Goal: Task Accomplishment & Management: Complete application form

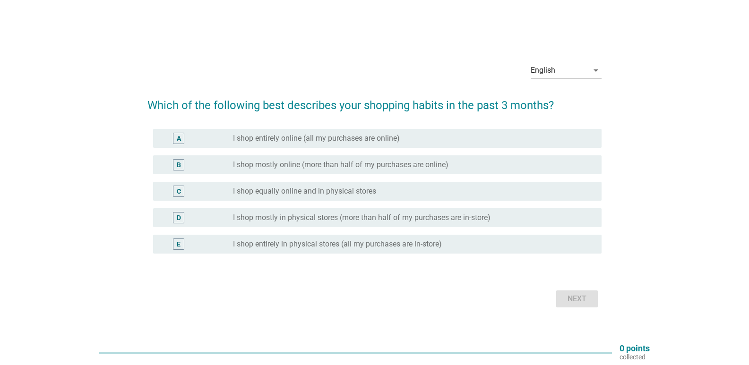
click at [565, 67] on div "English" at bounding box center [560, 70] width 58 height 15
click at [551, 100] on div "Bahasa Melayu" at bounding box center [566, 100] width 56 height 11
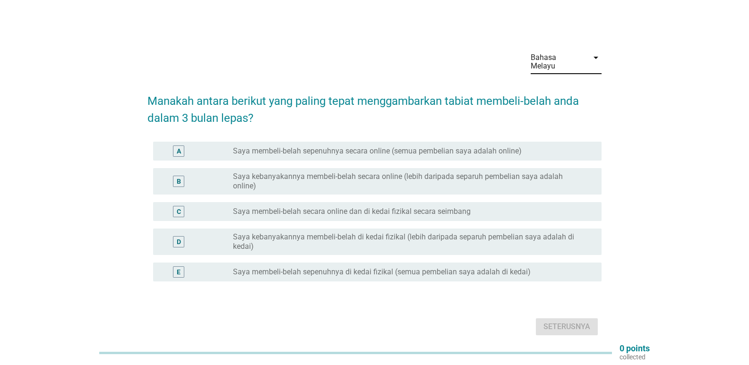
click at [182, 236] on div "D" at bounding box center [178, 241] width 11 height 11
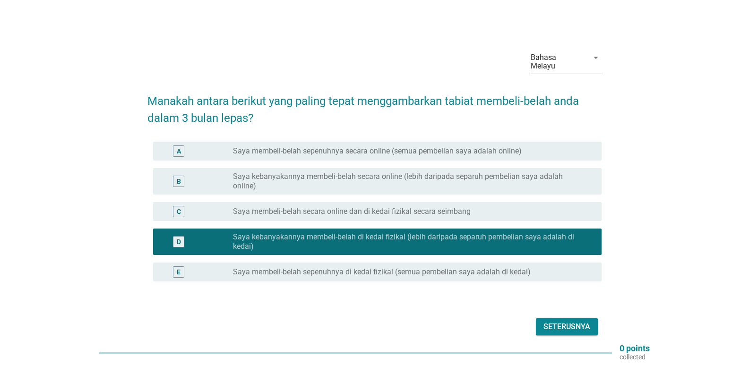
click at [570, 321] on div "Seterusnya" at bounding box center [567, 326] width 47 height 11
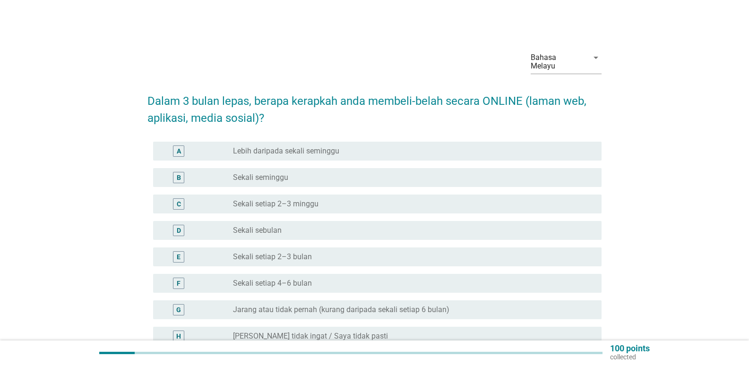
click at [198, 172] on div "B" at bounding box center [197, 177] width 72 height 11
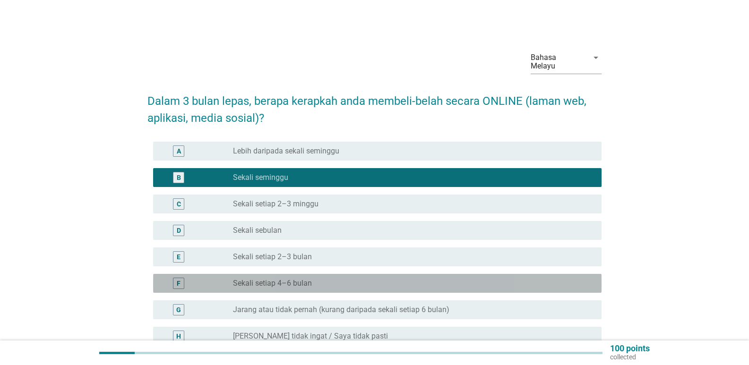
click at [333, 278] on div "radio_button_unchecked Sekali setiap 4–6 bulan" at bounding box center [413, 283] width 361 height 11
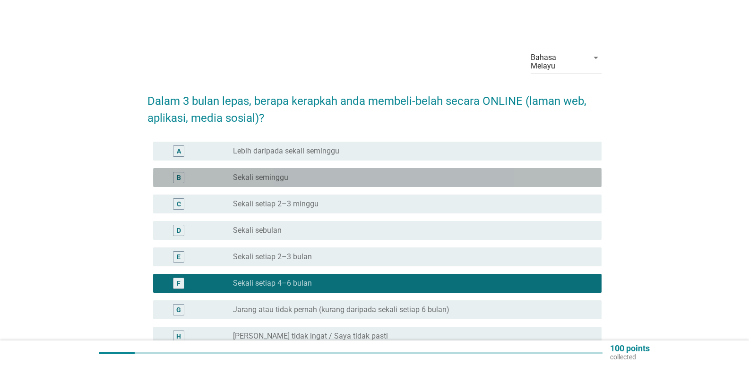
click at [318, 173] on div "radio_button_unchecked Sekali seminggu" at bounding box center [410, 177] width 354 height 9
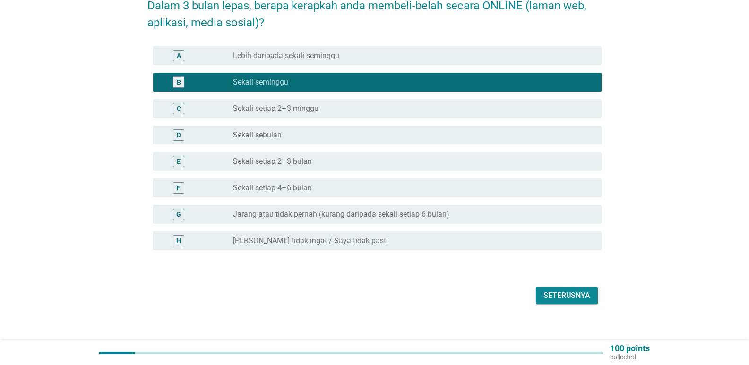
scroll to position [96, 0]
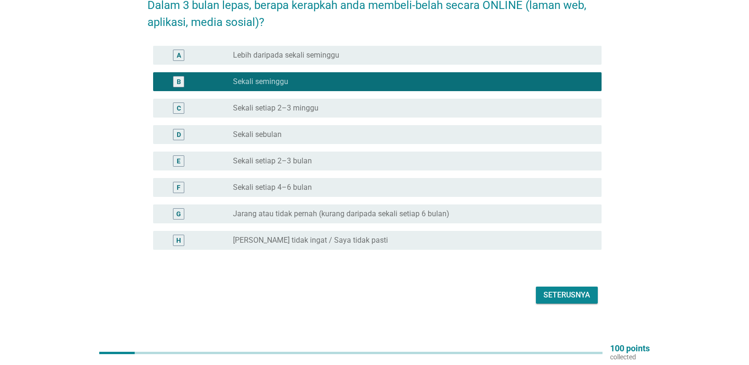
click at [553, 290] on div "Seterusnya" at bounding box center [567, 295] width 47 height 11
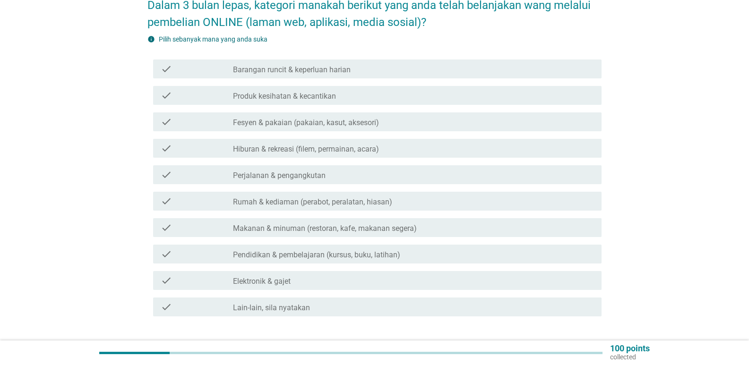
scroll to position [0, 0]
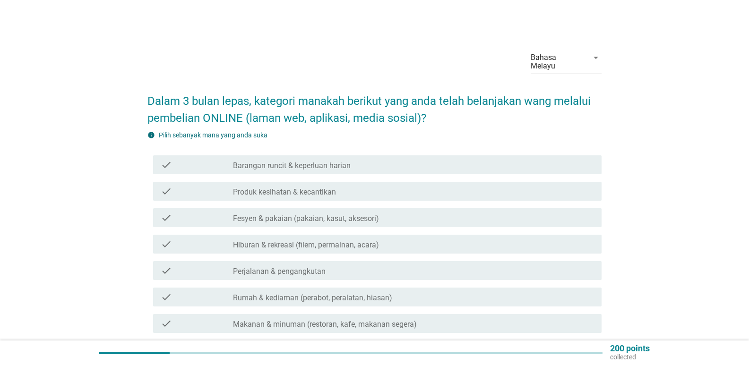
click at [328, 214] on label "Fesyen & pakaian (pakaian, kasut, aksesori)" at bounding box center [306, 218] width 146 height 9
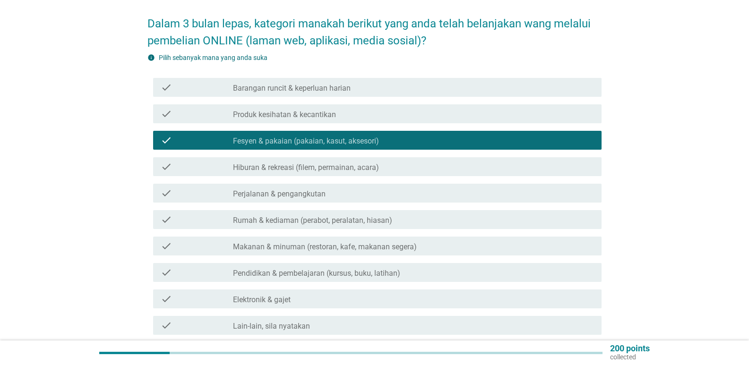
scroll to position [95, 0]
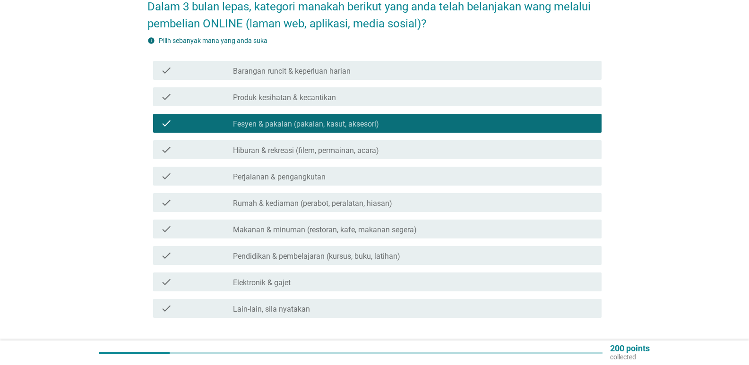
click at [332, 254] on div "check check_box_outline_blank Pendidikan & pembelajaran (kursus, buku, latihan)" at bounding box center [377, 255] width 449 height 19
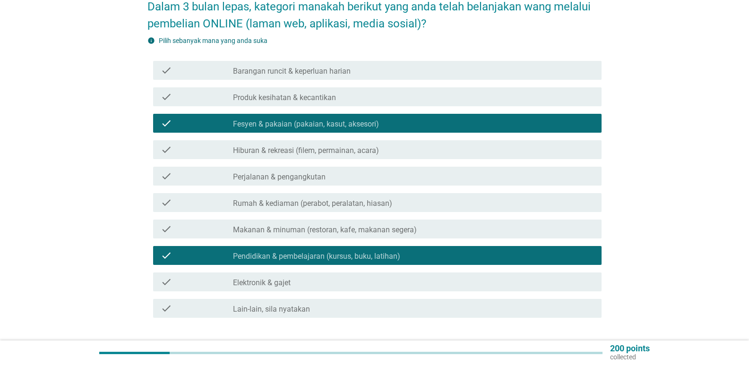
click at [367, 65] on div "check_box_outline_blank Barangan runcit & keperluan harian" at bounding box center [413, 70] width 361 height 11
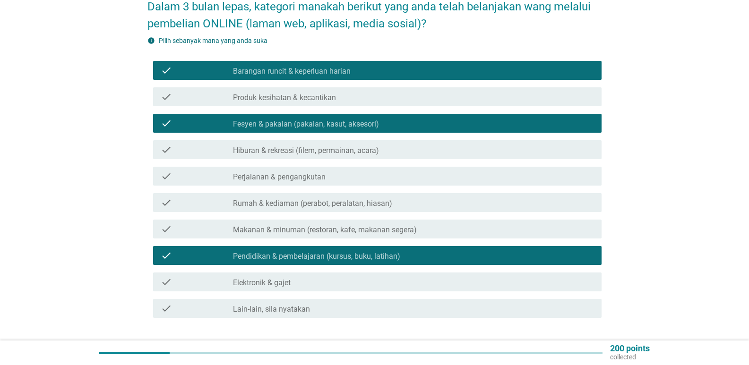
click at [343, 91] on div "check_box_outline_blank Produk kesihatan & kecantikan" at bounding box center [413, 96] width 361 height 11
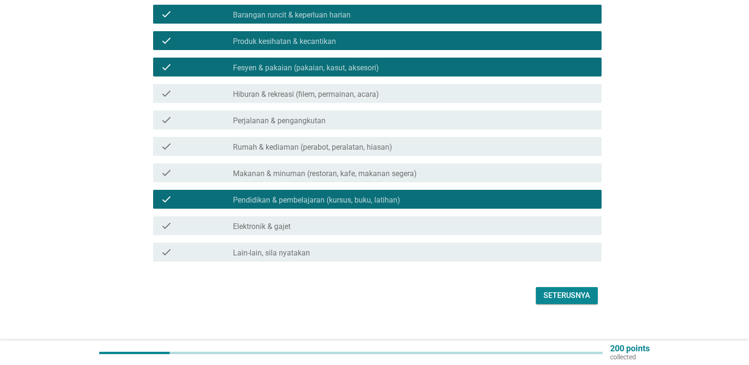
scroll to position [151, 0]
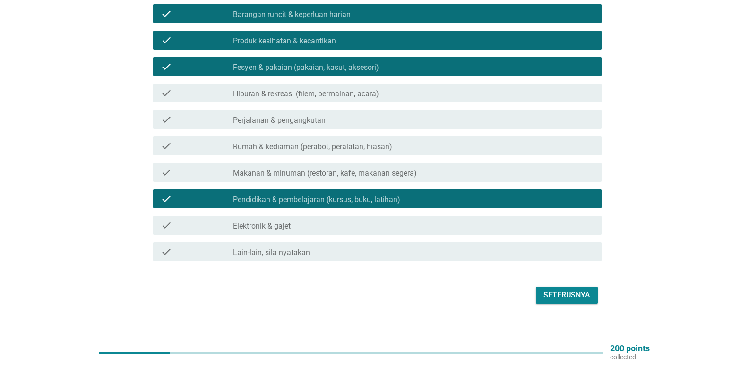
click at [553, 290] on div "Seterusnya" at bounding box center [567, 295] width 47 height 11
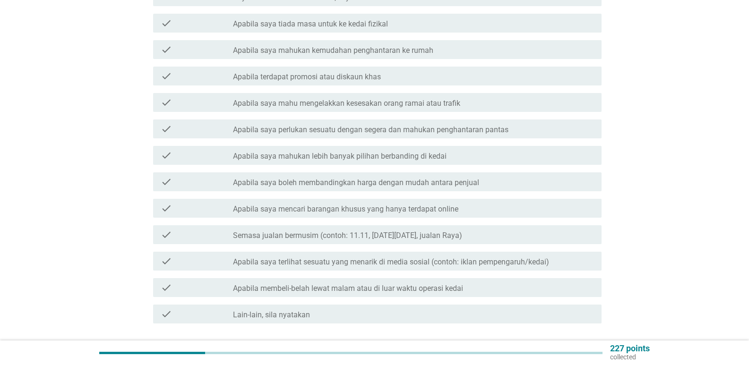
scroll to position [0, 0]
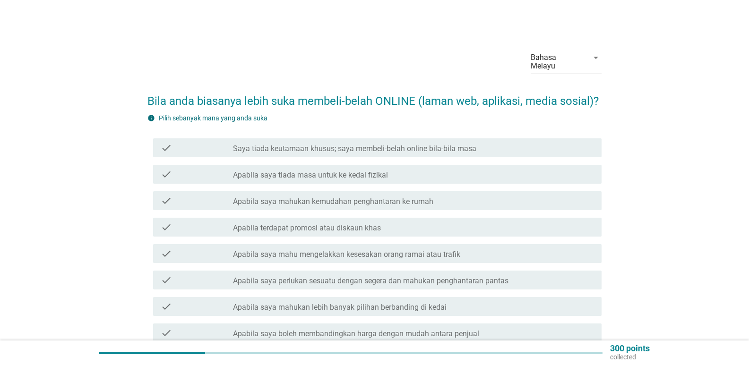
click at [284, 197] on label "Apabila saya mahukan kemudahan penghantaran ke rumah" at bounding box center [333, 201] width 200 height 9
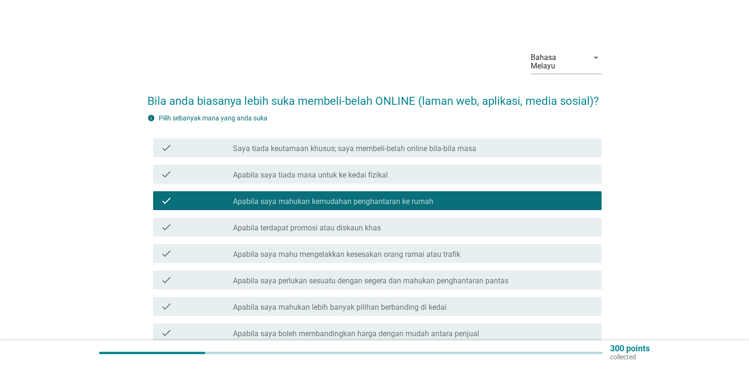
click at [284, 250] on label "Apabila saya mahu mengelakkan kesesakan orang ramai atau trafik" at bounding box center [346, 254] width 227 height 9
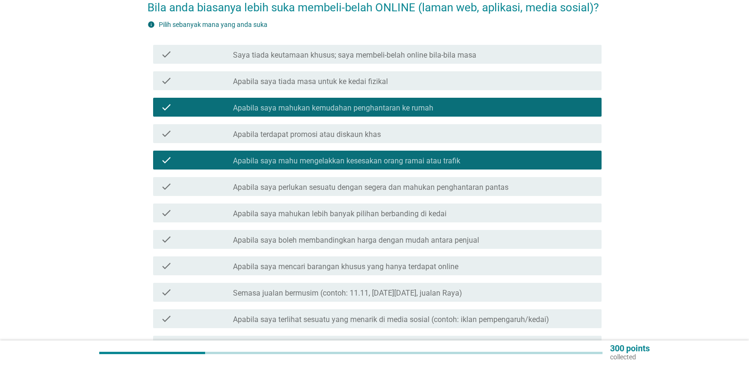
scroll to position [95, 0]
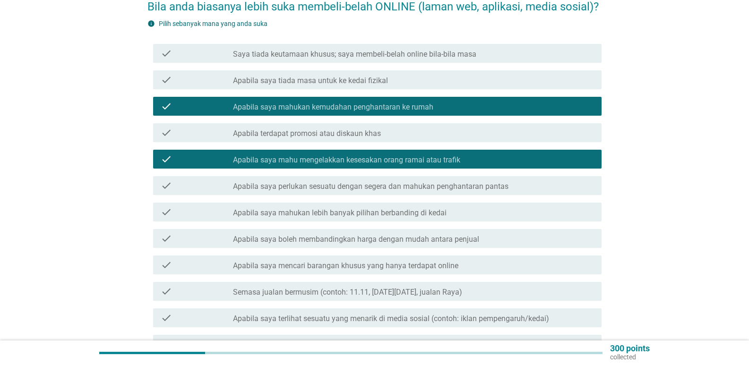
click at [260, 208] on label "Apabila saya mahukan lebih banyak pilihan berbanding di kedai" at bounding box center [340, 212] width 214 height 9
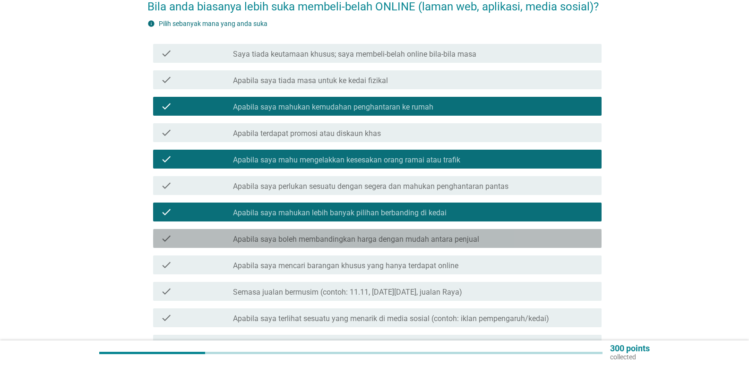
click at [304, 236] on div "check check_box_outline_blank Apabila saya boleh membandingkan harga dengan mud…" at bounding box center [377, 238] width 449 height 19
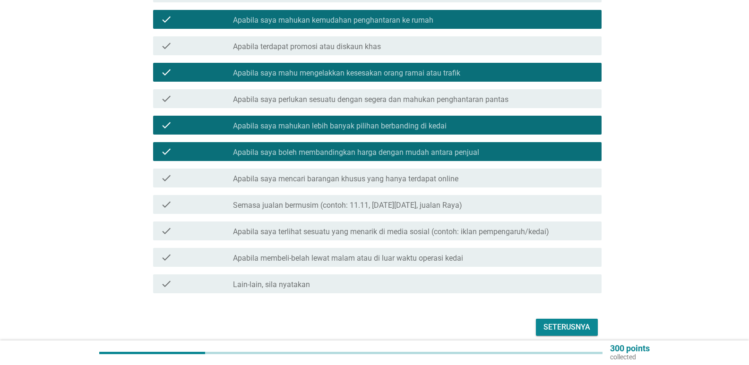
scroll to position [189, 0]
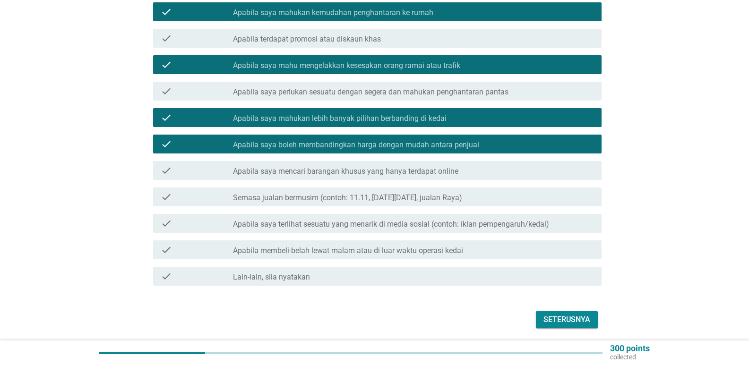
click at [244, 167] on label "Apabila saya mencari barangan khusus yang hanya terdapat online" at bounding box center [345, 171] width 225 height 9
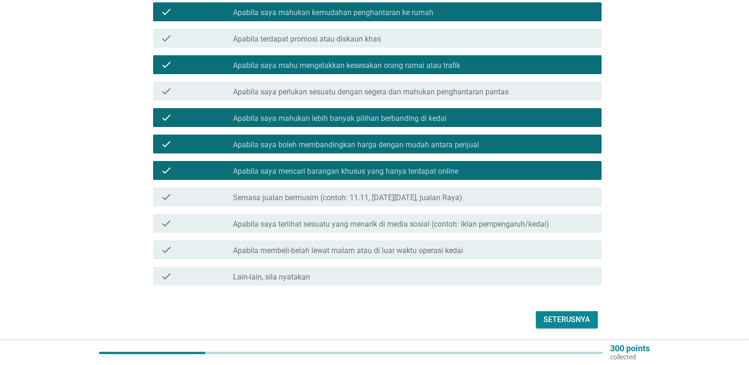
click at [327, 246] on label "Apabila membeli-belah lewat malam atau di luar waktu operasi kedai" at bounding box center [348, 250] width 230 height 9
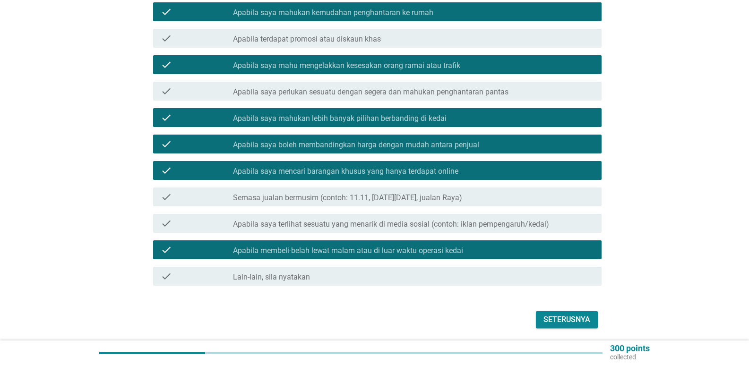
click at [355, 196] on div "check check_box_outline_blank Semasa jualan bermusim (contoh: 11.11, [DATE][DAT…" at bounding box center [377, 197] width 449 height 19
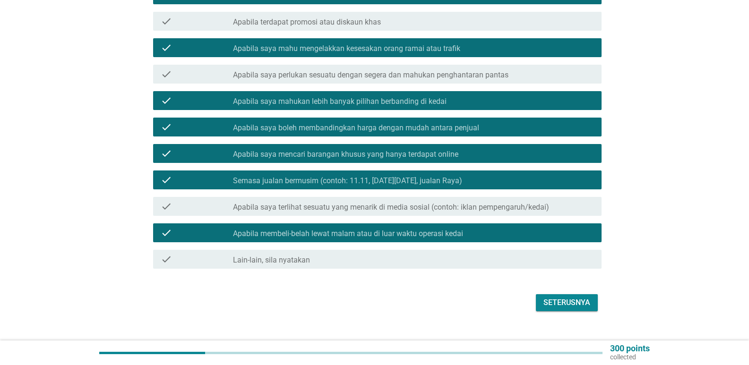
scroll to position [214, 0]
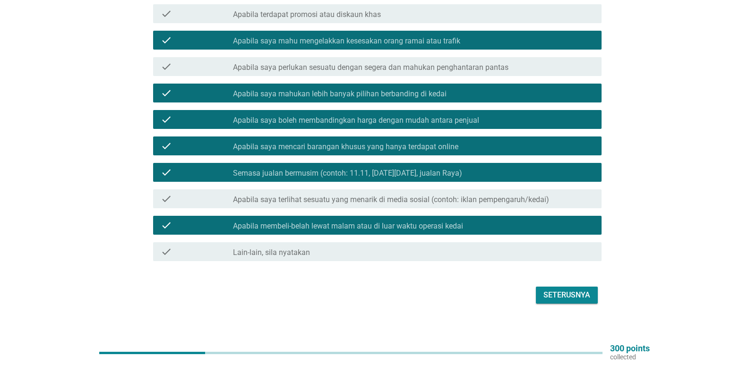
click at [586, 293] on button "Seterusnya" at bounding box center [567, 295] width 62 height 17
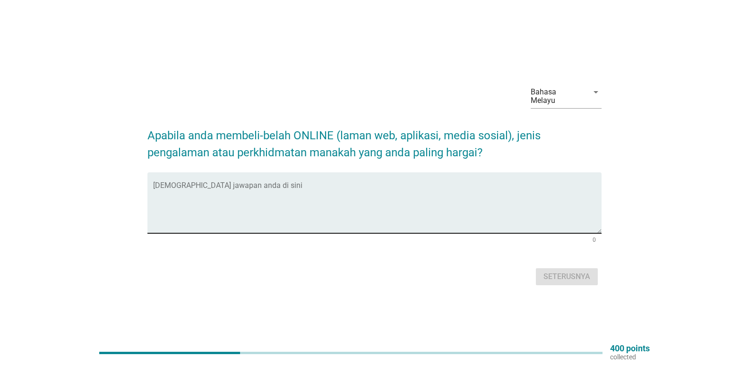
click at [248, 185] on textarea "Isikan jawapan anda di sini" at bounding box center [377, 209] width 449 height 50
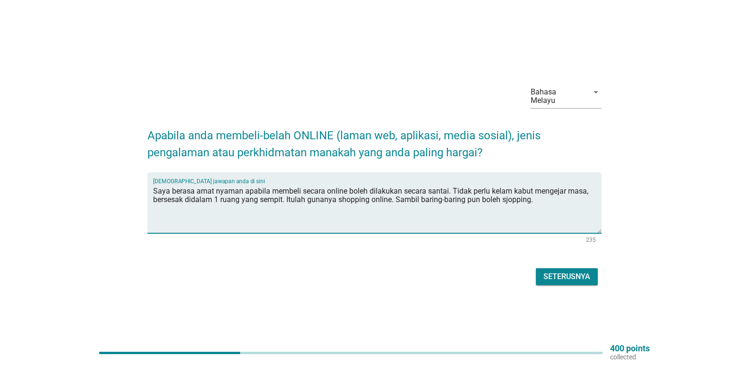
type textarea "Saya berasa amat nyaman apabila membeli secara online boleh dilakukan secara sa…"
click at [563, 271] on div "Seterusnya" at bounding box center [567, 276] width 47 height 11
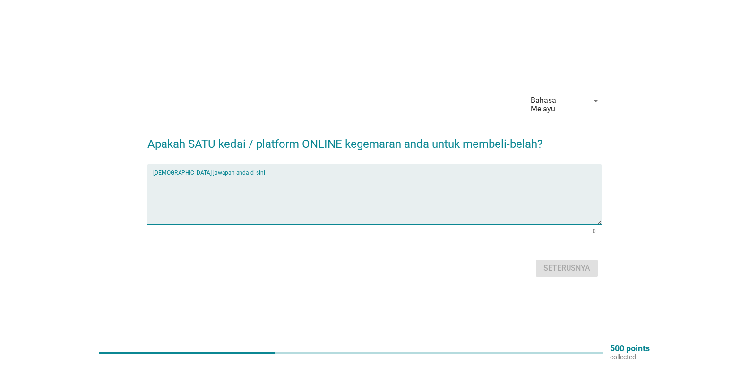
click at [183, 191] on textarea "Isikan jawapan anda di sini" at bounding box center [377, 200] width 449 height 50
click at [174, 177] on textarea "SHOPPEE" at bounding box center [377, 200] width 449 height 50
type textarea "SHOPEE"
click at [557, 260] on button "Seterusnya" at bounding box center [567, 268] width 62 height 17
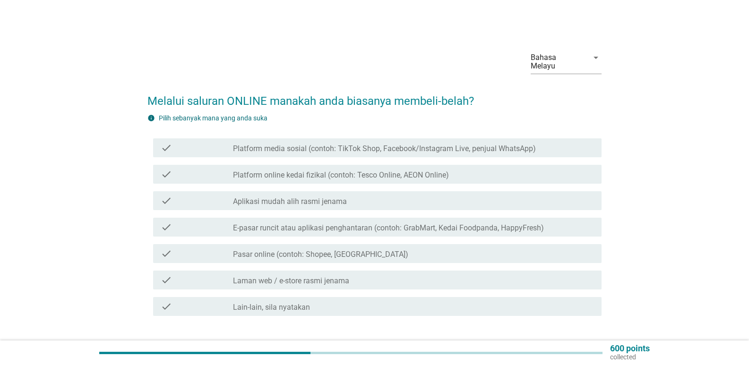
click at [286, 250] on label "Pasar online (contoh: Shopee, [GEOGRAPHIC_DATA])" at bounding box center [320, 254] width 175 height 9
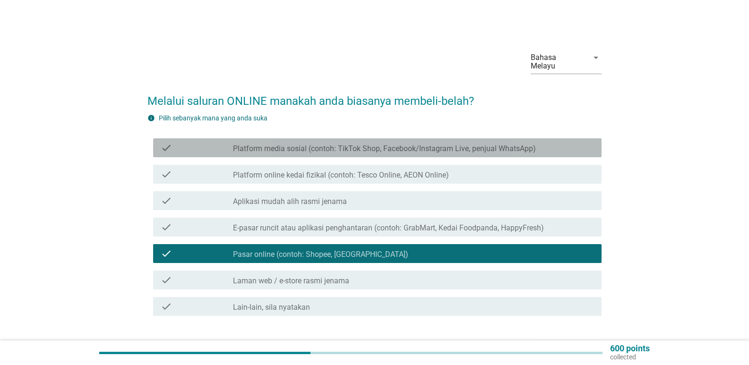
click at [320, 144] on label "Platform media sosial (contoh: TikTok Shop, Facebook/Instagram Live, penjual Wh…" at bounding box center [384, 148] width 303 height 9
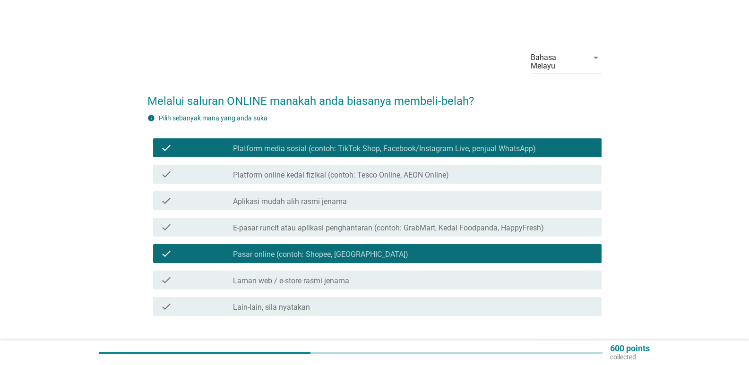
click at [242, 277] on label "Laman web / e-store rasmi jenama" at bounding box center [291, 281] width 116 height 9
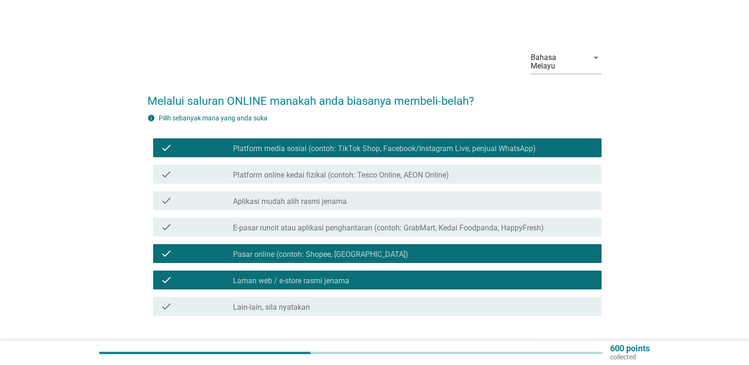
click at [567, 342] on button "Seterusnya" at bounding box center [567, 350] width 62 height 17
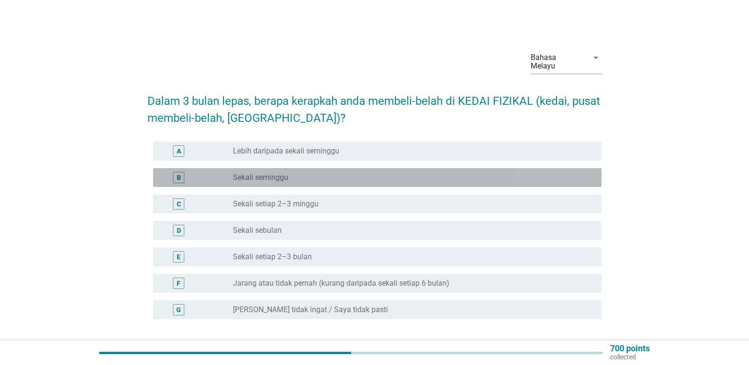
click at [260, 173] on label "Sekali seminggu" at bounding box center [260, 177] width 55 height 9
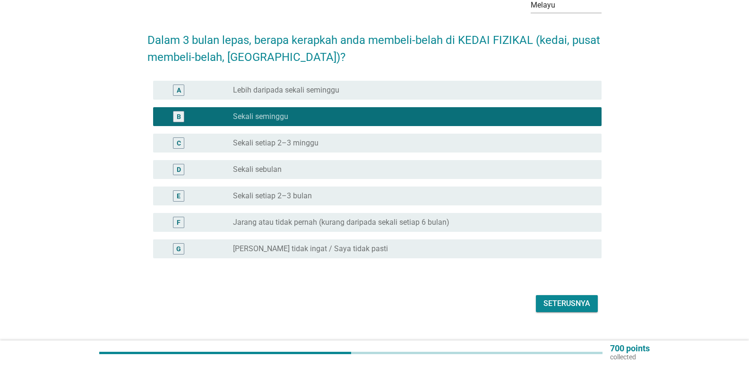
scroll to position [69, 0]
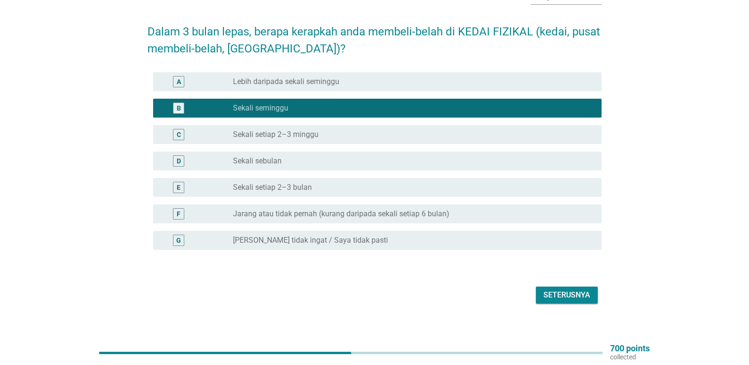
click at [573, 290] on div "Seterusnya" at bounding box center [567, 295] width 47 height 11
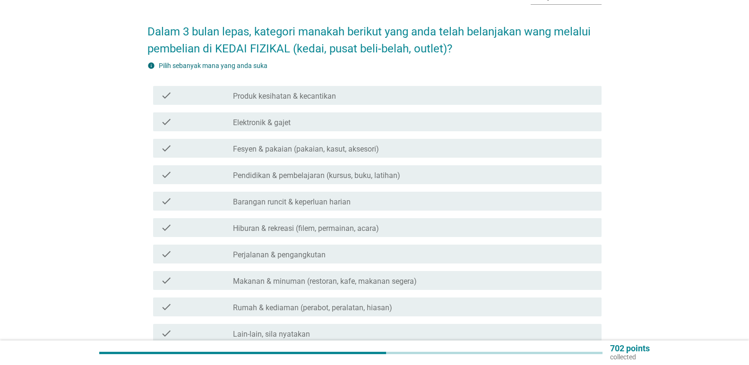
scroll to position [0, 0]
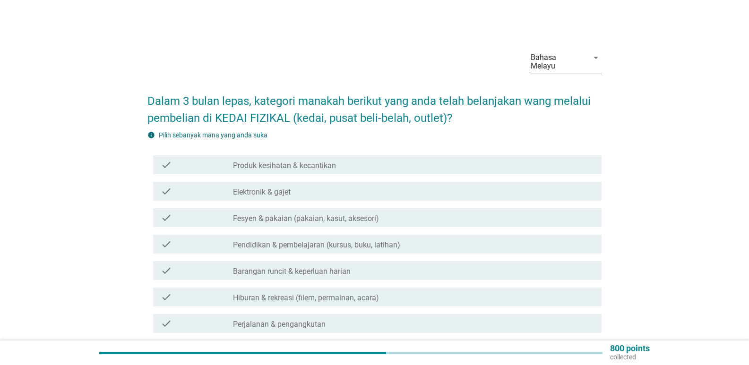
click at [303, 267] on label "Barangan runcit & keperluan harian" at bounding box center [292, 271] width 118 height 9
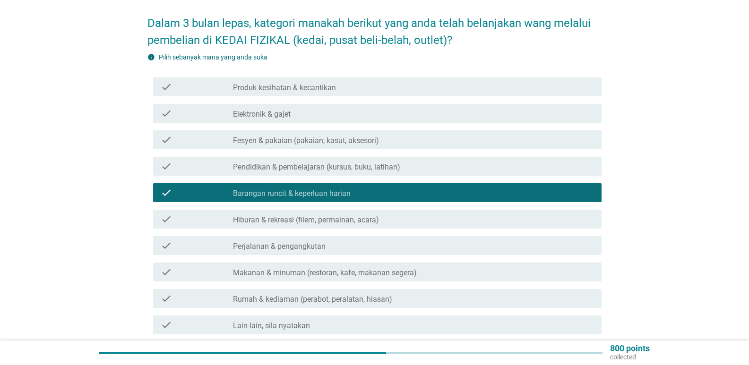
scroll to position [95, 0]
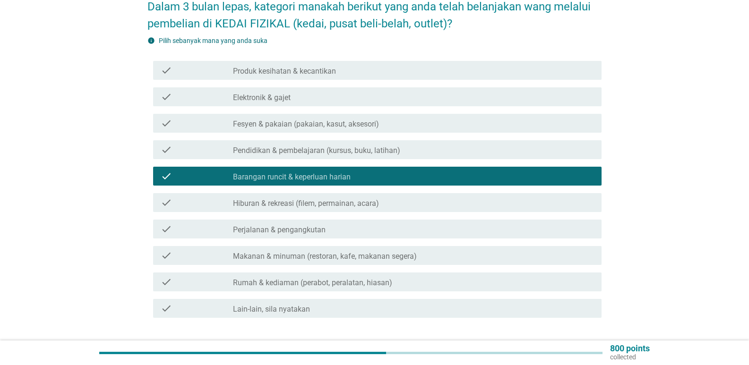
click at [390, 255] on div "check check_box_outline_blank Makanan & minuman (restoran, kafe, makanan segera)" at bounding box center [377, 255] width 449 height 19
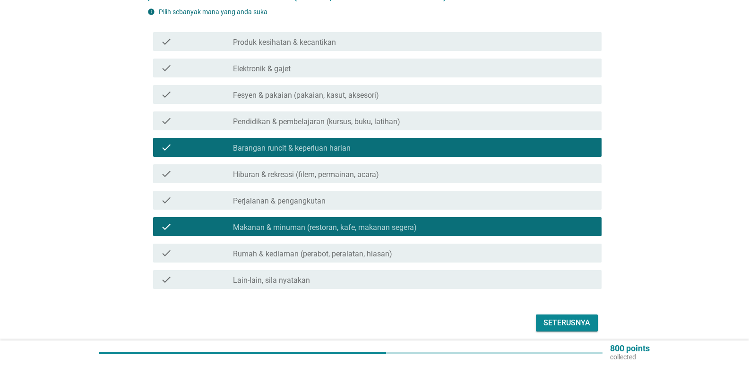
scroll to position [151, 0]
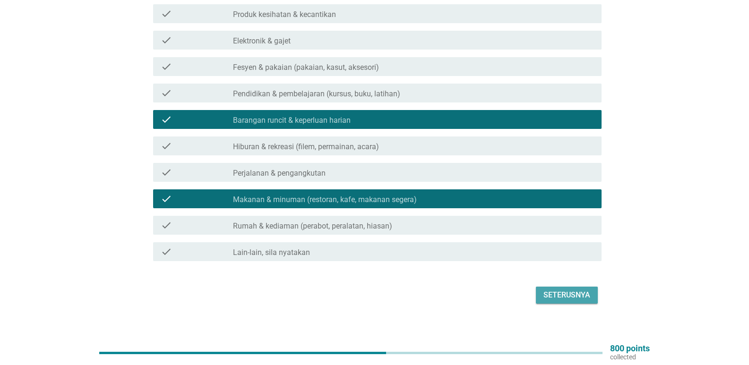
click at [566, 290] on div "Seterusnya" at bounding box center [567, 295] width 47 height 11
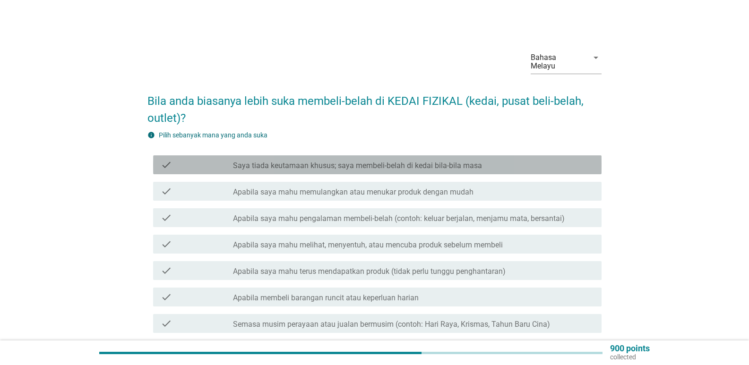
click at [438, 161] on label "Saya tiada keutamaan khusus; saya membeli-belah di kedai bila-bila masa" at bounding box center [357, 165] width 249 height 9
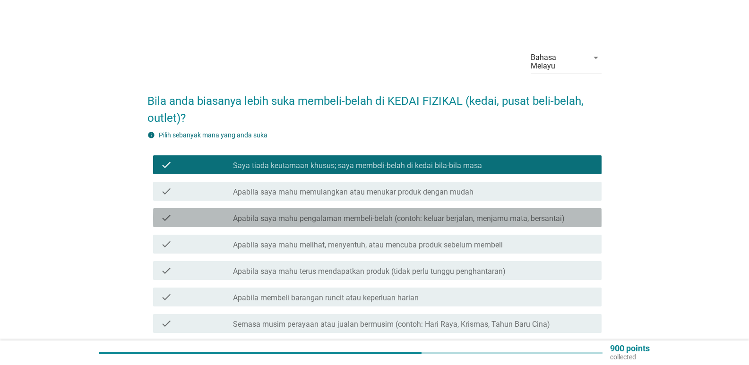
click at [493, 214] on label "Apabila saya mahu pengalaman membeli-belah (contoh: keluar berjalan, menjamu ma…" at bounding box center [399, 218] width 332 height 9
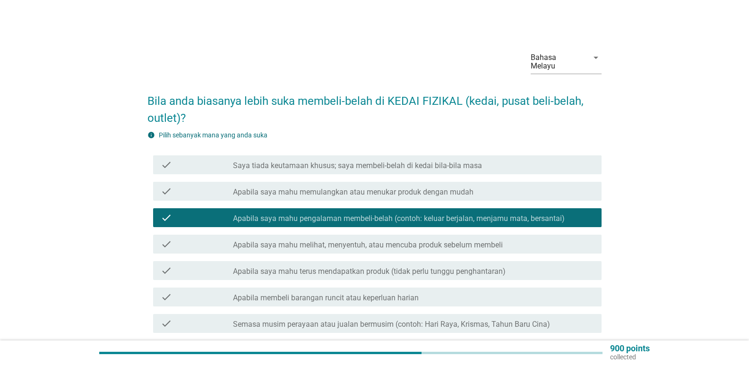
click at [317, 159] on div "check_box Saya tiada keutamaan khusus; saya membeli-belah di kedai bila-bila ma…" at bounding box center [413, 164] width 361 height 11
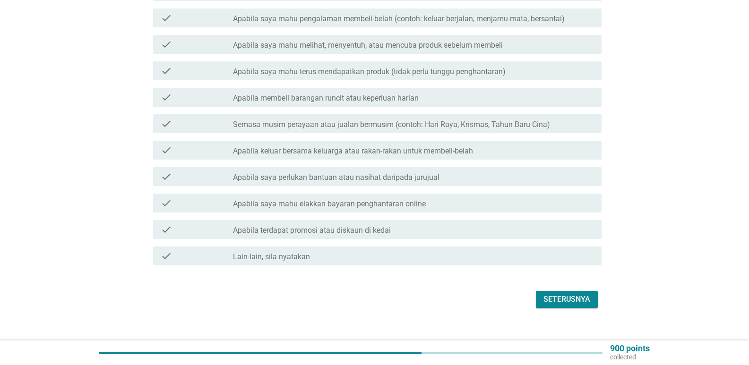
scroll to position [204, 0]
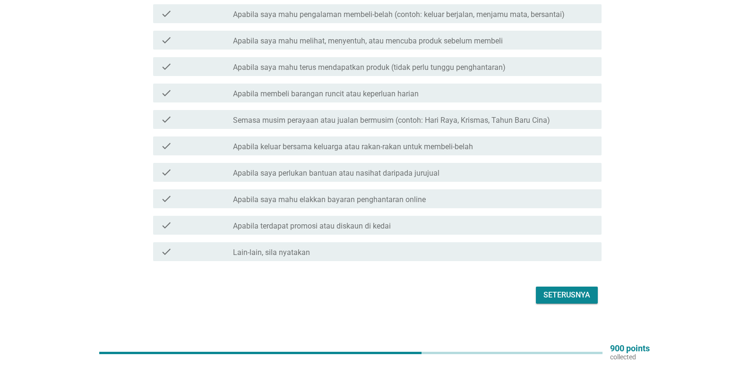
click at [556, 290] on div "Seterusnya" at bounding box center [567, 295] width 47 height 11
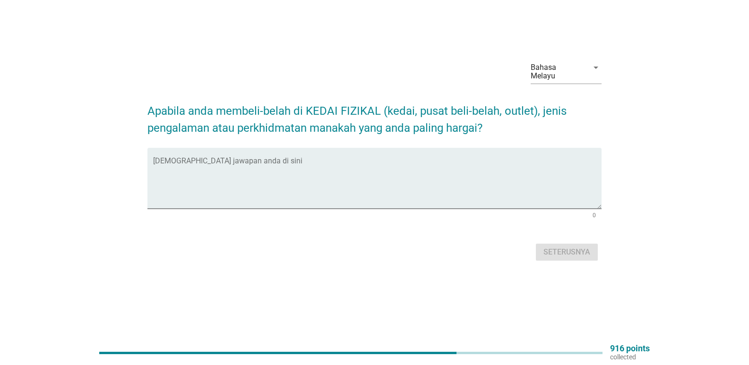
scroll to position [0, 0]
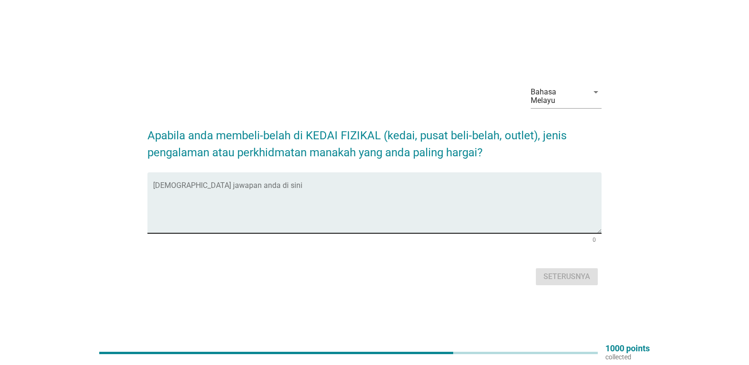
click at [273, 187] on textarea "Isikan jawapan anda di sini" at bounding box center [377, 209] width 449 height 50
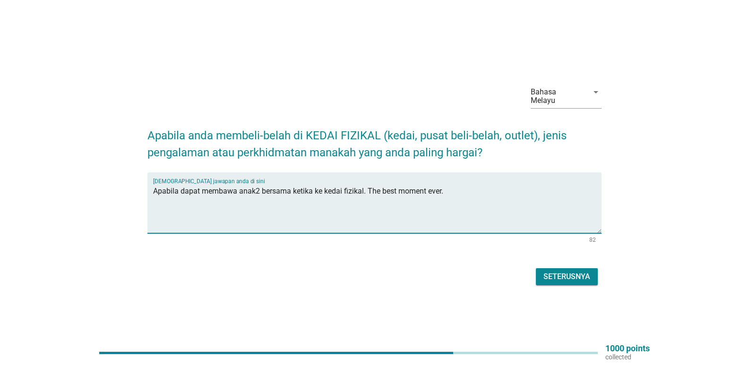
type textarea "Apabila dapat membawa anak2 bersama ketika ke kedai fizikal. The best moment ev…"
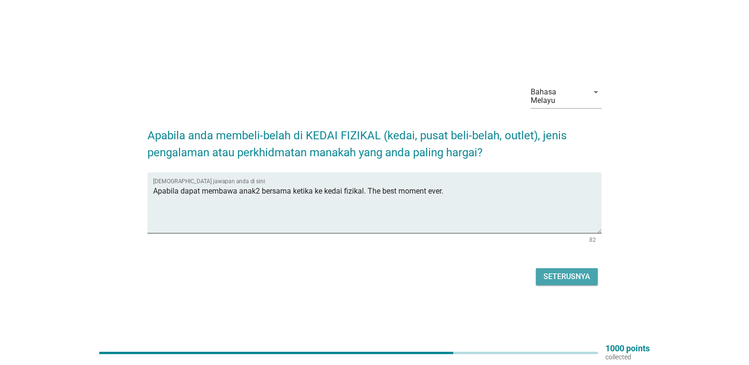
click at [564, 277] on div "Seterusnya" at bounding box center [567, 276] width 47 height 11
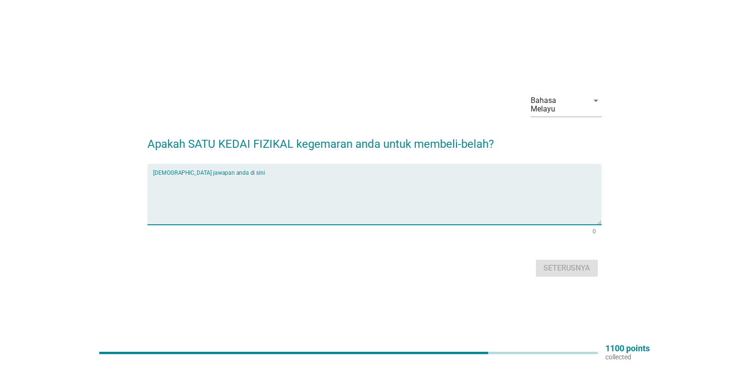
click at [190, 175] on textarea "Isikan jawapan anda di sini" at bounding box center [377, 200] width 449 height 50
type textarea "SPEED MART 99"
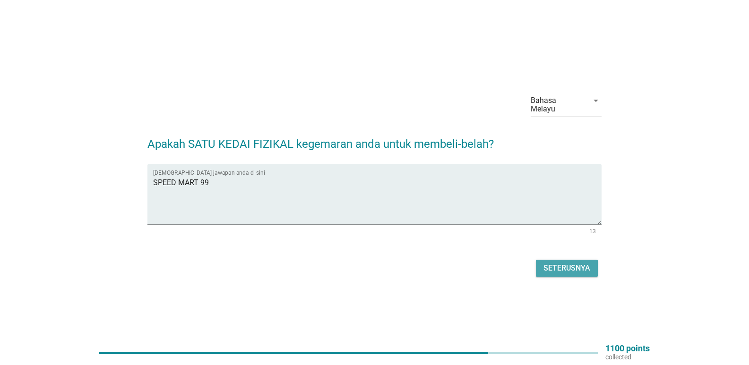
click at [565, 264] on div "Seterusnya" at bounding box center [567, 268] width 47 height 11
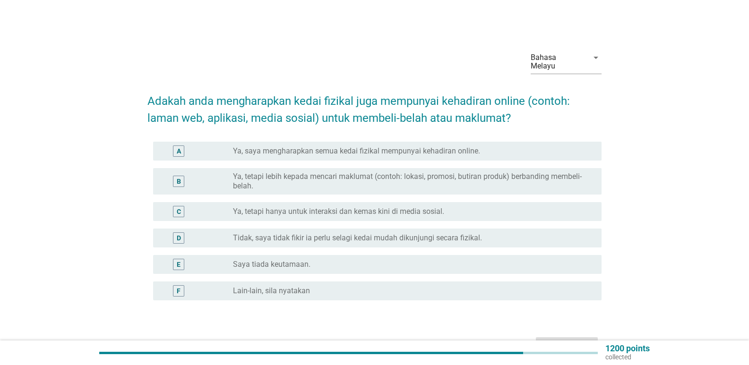
click at [339, 173] on label "Ya, tetapi lebih kepada mencari maklumat (contoh: lokasi, promosi, butiran prod…" at bounding box center [410, 181] width 354 height 19
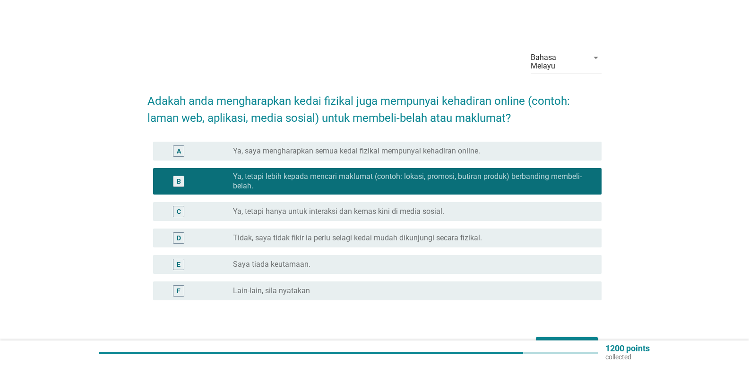
click at [568, 340] on div "Seterusnya" at bounding box center [567, 345] width 47 height 11
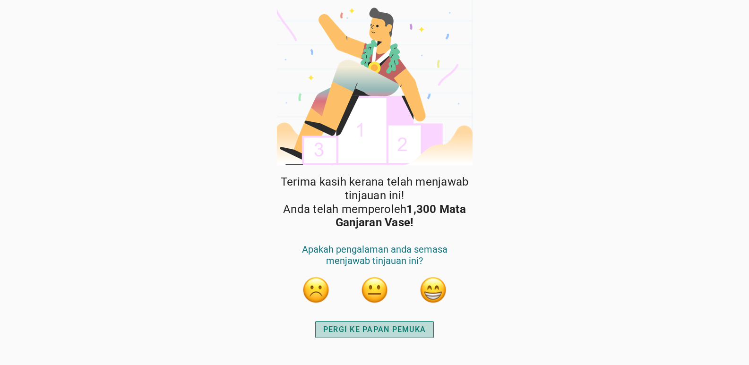
click at [362, 330] on div "PERGI KE PAPAN PEMUKA" at bounding box center [374, 329] width 103 height 11
